Goal: Find contact information: Find contact information

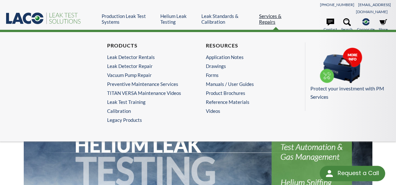
click at [271, 13] on link "Services & Repairs" at bounding box center [276, 19] width 34 height 12
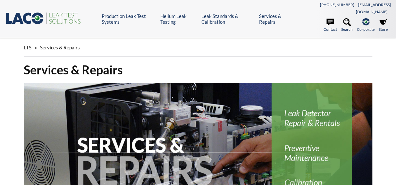
select select "Language Translate Widget"
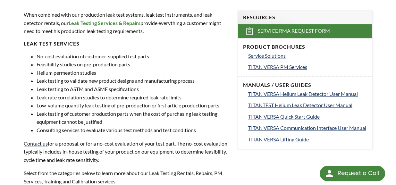
scroll to position [224, 0]
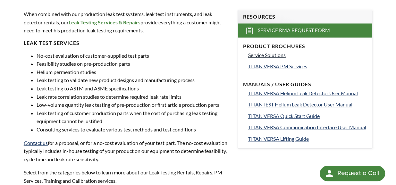
click at [269, 52] on span "Service Solutions" at bounding box center [267, 55] width 38 height 6
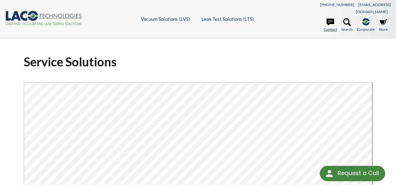
click at [330, 19] on icon at bounding box center [330, 22] width 8 height 7
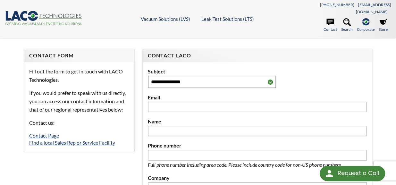
click at [19, 12] on icon ".cls-1{fill:#193661;}.cls-2{fill:#58595b;}.cls-3{fill:url(#radial-gradient);}.c…" at bounding box center [43, 18] width 77 height 14
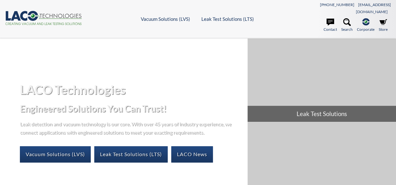
select select "Language Translate Widget"
